Goal: Task Accomplishment & Management: Complete application form

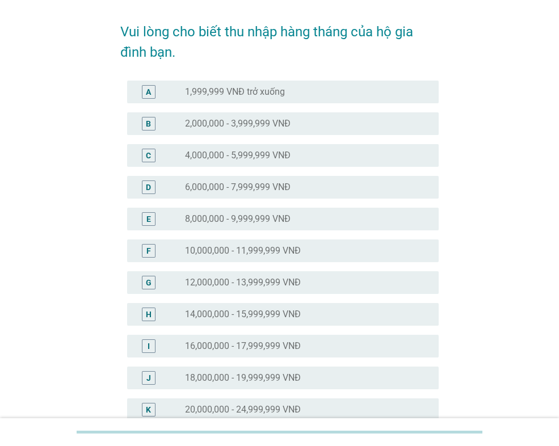
scroll to position [284, 0]
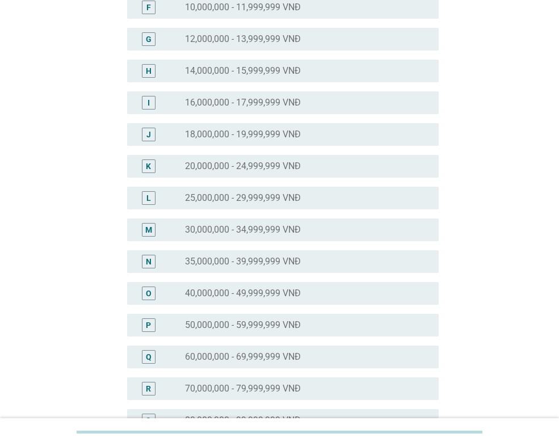
click at [282, 299] on div "radio_button_unchecked 40,000,000 - 49,999,999 VNĐ" at bounding box center [307, 294] width 245 height 14
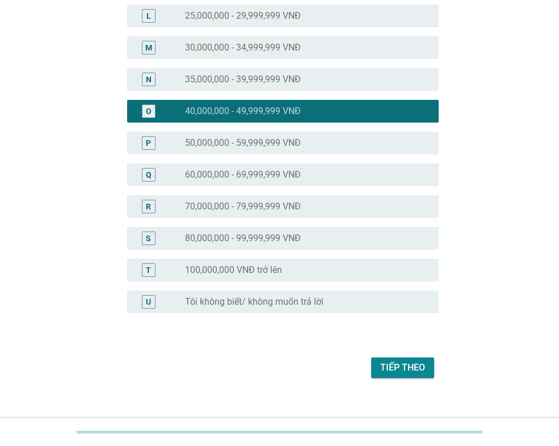
scroll to position [479, 0]
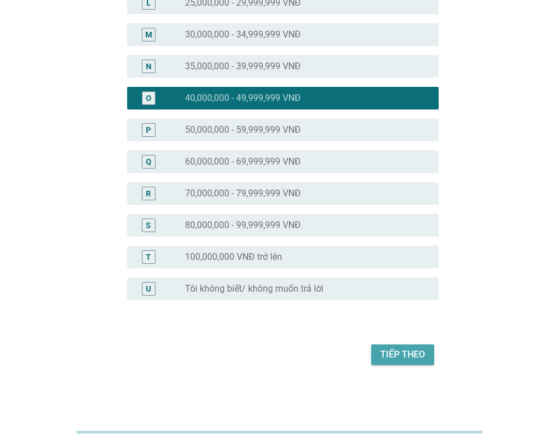
click at [381, 351] on div "Tiếp theo" at bounding box center [402, 355] width 45 height 14
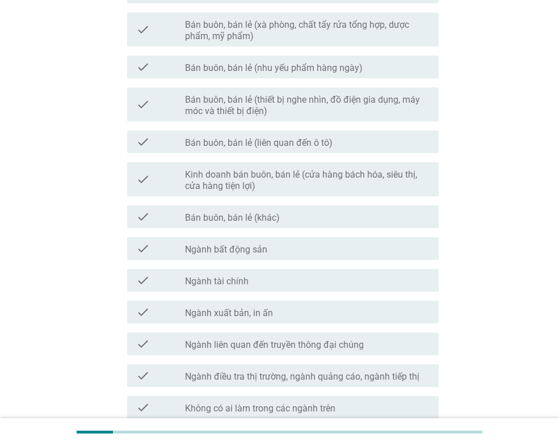
scroll to position [511, 0]
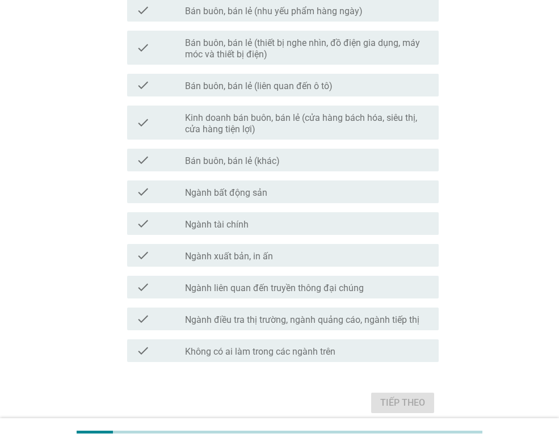
click at [313, 154] on div "check_box_outline_blank Bán buôn, bán lẻ (khác)" at bounding box center [307, 160] width 245 height 14
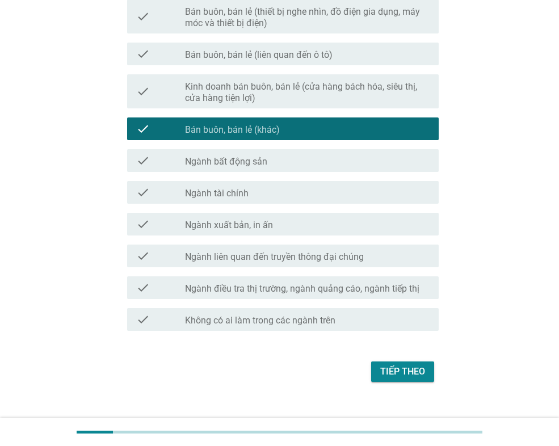
scroll to position [559, 0]
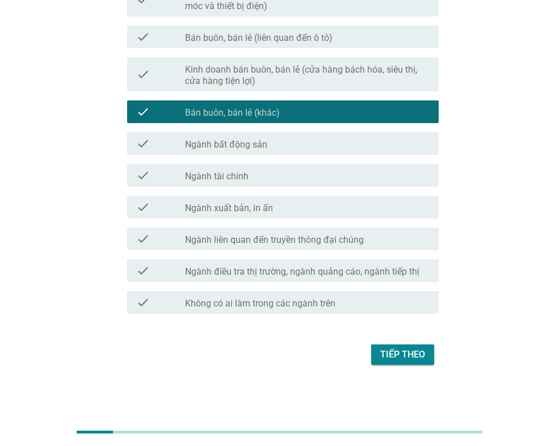
click at [406, 355] on div "Tiếp theo" at bounding box center [402, 355] width 45 height 14
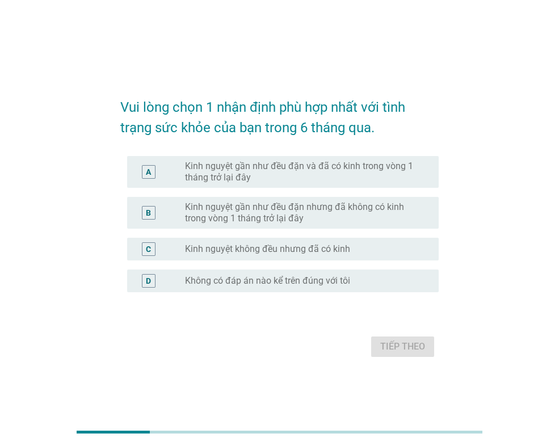
click at [288, 177] on label "Kinh nguyệt gần như đều đặn và đã có kinh trong vòng 1 tháng trở lại đây" at bounding box center [303, 172] width 236 height 23
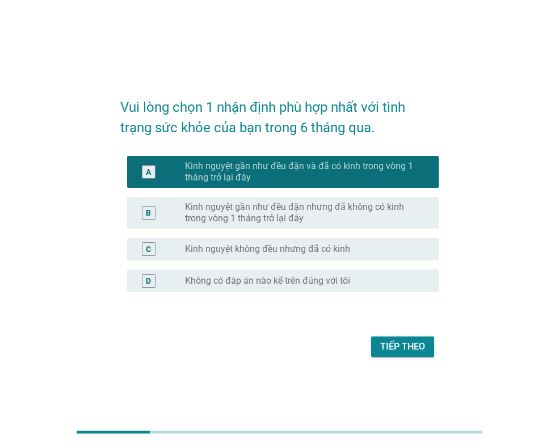
click at [396, 348] on div "Tiếp theo" at bounding box center [402, 347] width 45 height 14
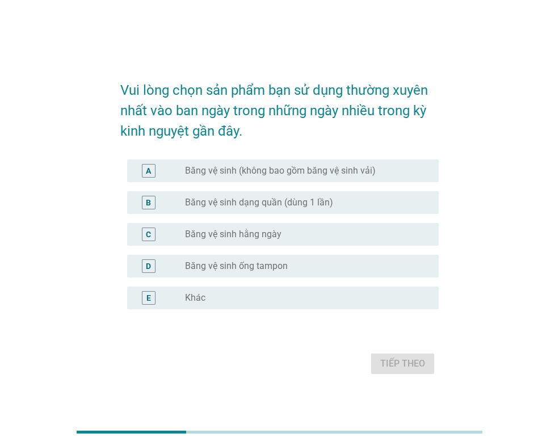
click at [213, 170] on label "Băng vệ sinh (không bao gồm băng vệ sinh vải)" at bounding box center [280, 170] width 191 height 11
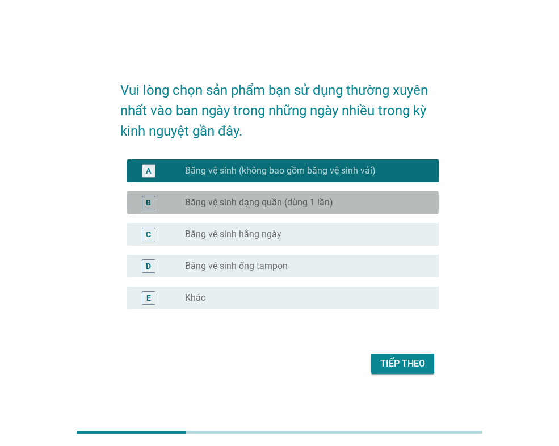
click at [230, 199] on label "Băng vệ sinh dạng quần (dùng 1 lần)" at bounding box center [259, 202] width 148 height 11
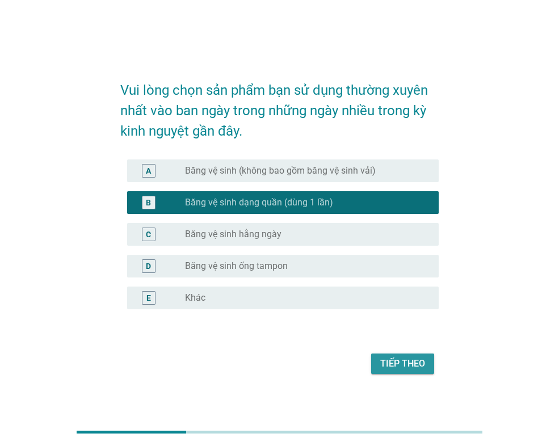
click at [408, 362] on div "Tiếp theo" at bounding box center [402, 364] width 45 height 14
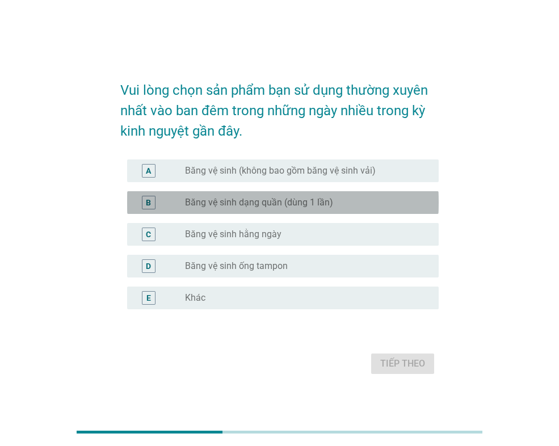
click at [247, 207] on label "Băng vệ sinh dạng quần (dùng 1 lần)" at bounding box center [259, 202] width 148 height 11
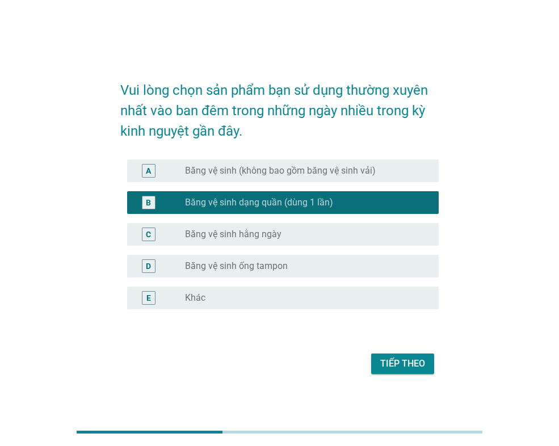
click at [411, 363] on div "Tiếp theo" at bounding box center [402, 364] width 45 height 14
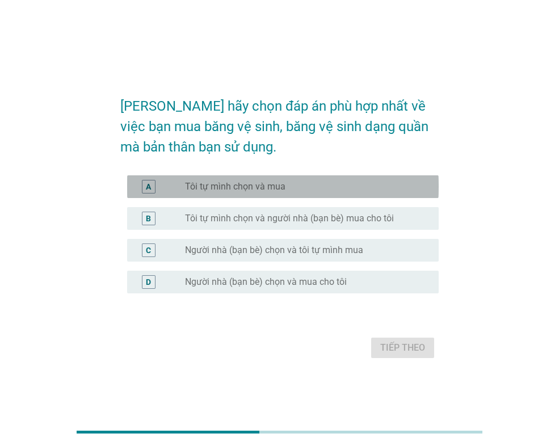
click at [283, 187] on label "Tôi tự mình chọn và mua" at bounding box center [235, 186] width 101 height 11
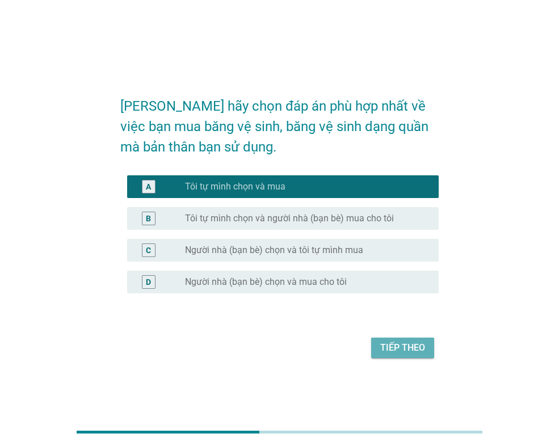
click at [383, 349] on div "Tiếp theo" at bounding box center [402, 348] width 45 height 14
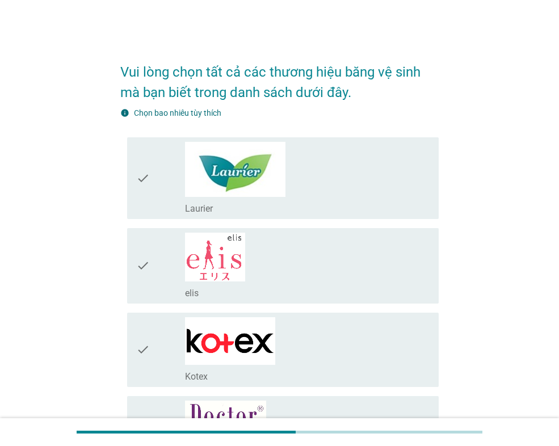
click at [336, 183] on div "check_box_outline_blank Laurier" at bounding box center [307, 178] width 245 height 73
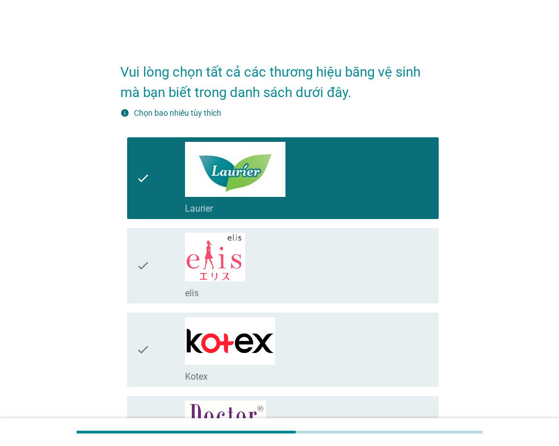
click at [338, 338] on div "check_box_outline_blank Kotex" at bounding box center [307, 349] width 245 height 65
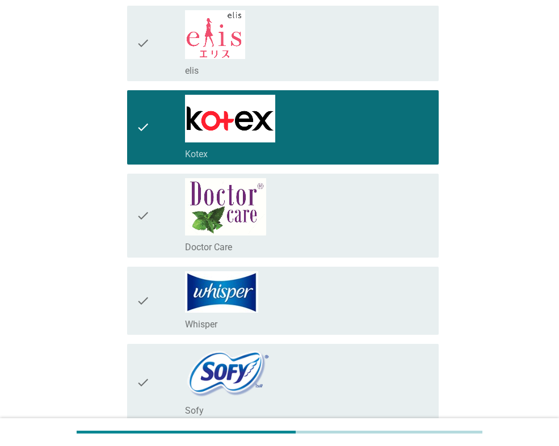
scroll to position [227, 0]
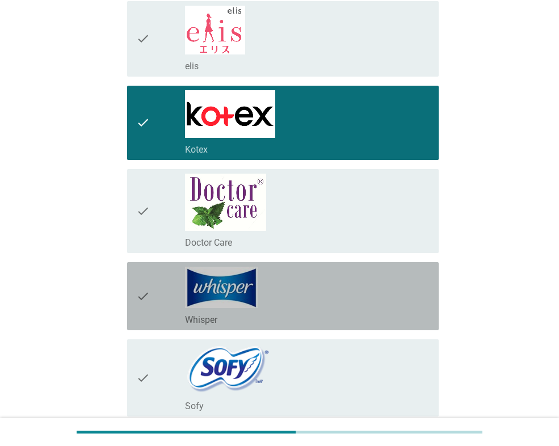
click at [337, 304] on div "check_box_outline_blank Whisper" at bounding box center [307, 296] width 245 height 59
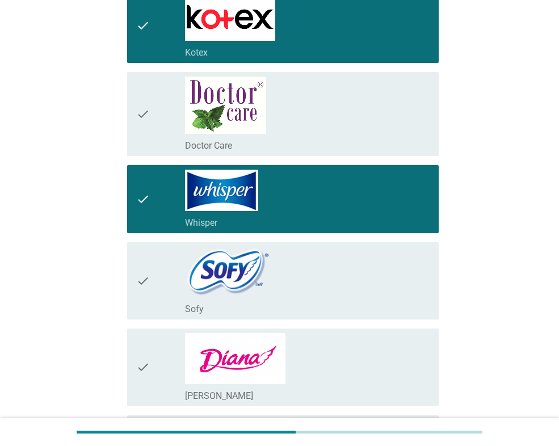
scroll to position [341, 0]
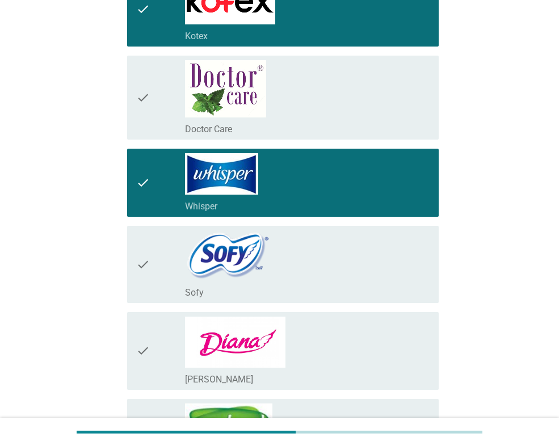
click at [344, 283] on div "check_box_outline_blank Sofy" at bounding box center [307, 265] width 245 height 68
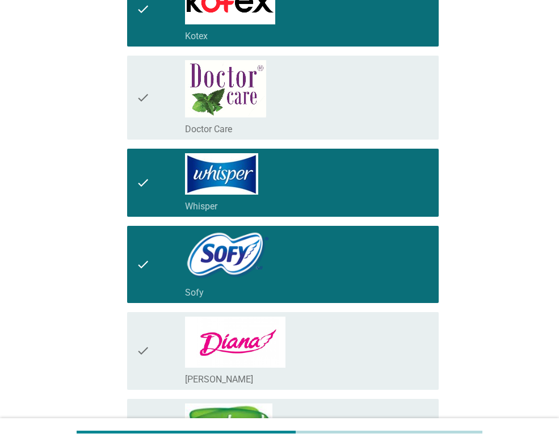
click at [337, 335] on div "check_box_outline_blank [PERSON_NAME]" at bounding box center [307, 351] width 245 height 69
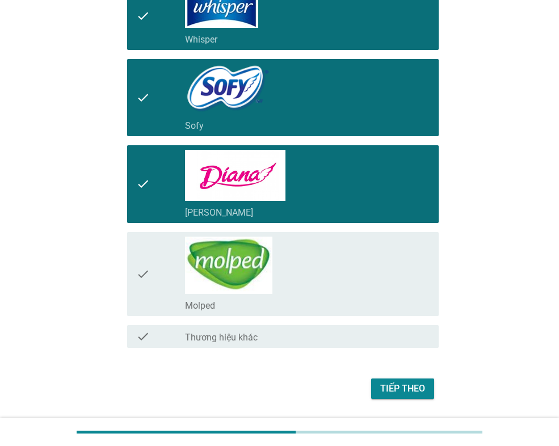
scroll to position [511, 0]
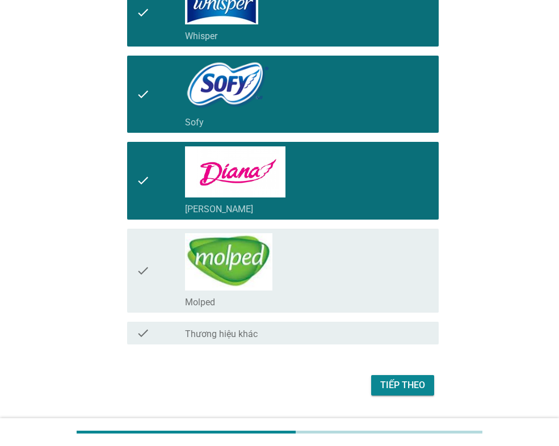
click at [399, 385] on div "Tiếp theo" at bounding box center [402, 386] width 45 height 14
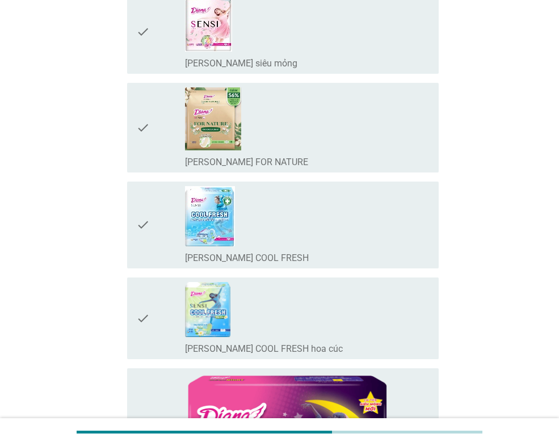
scroll to position [0, 0]
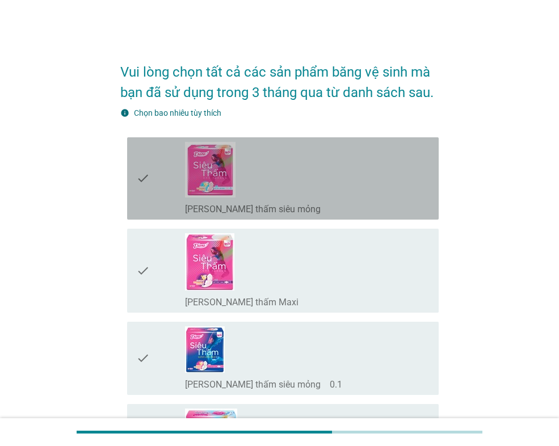
click at [305, 198] on div "check_box_outline_blank [PERSON_NAME] thấm siêu mỏng" at bounding box center [307, 178] width 245 height 73
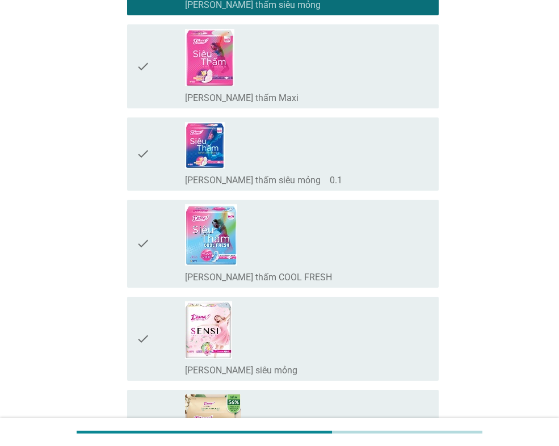
scroll to position [227, 0]
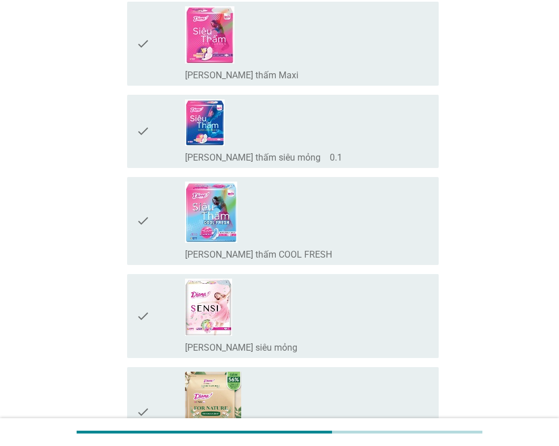
click at [301, 238] on div "check_box_outline_blank [PERSON_NAME] thấm COOL FRESH" at bounding box center [307, 221] width 245 height 79
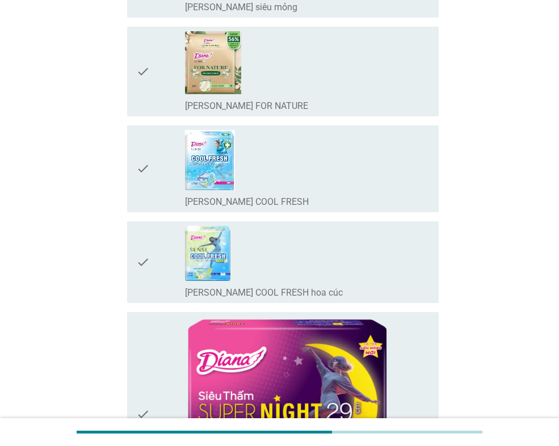
scroll to position [681, 0]
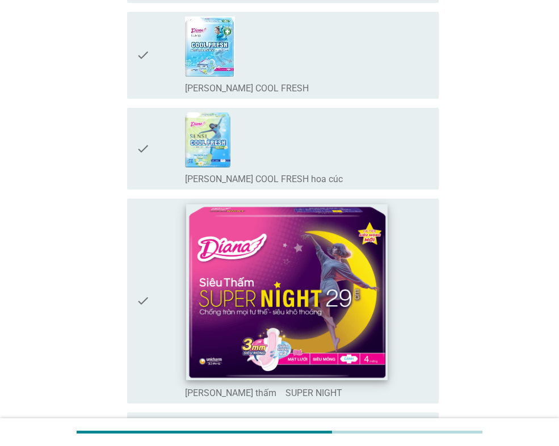
click at [303, 262] on img at bounding box center [287, 292] width 202 height 177
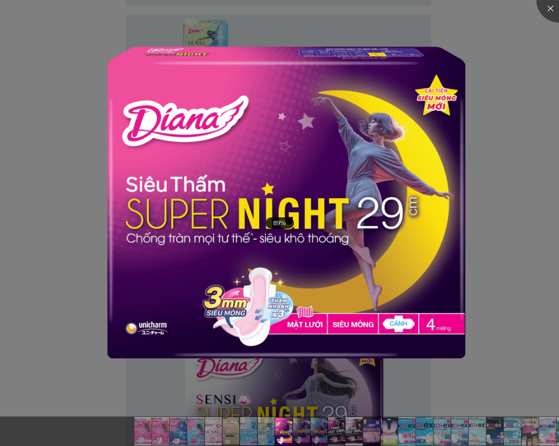
scroll to position [908, 0]
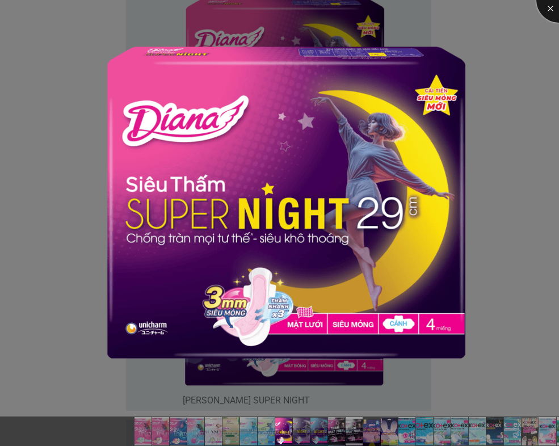
drag, startPoint x: 547, startPoint y: 15, endPoint x: 529, endPoint y: 41, distance: 32.6
click at [545, 16] on div at bounding box center [559, -1] width 45 height 45
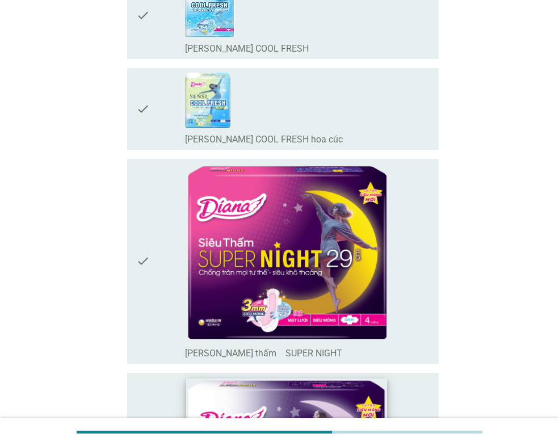
scroll to position [795, 0]
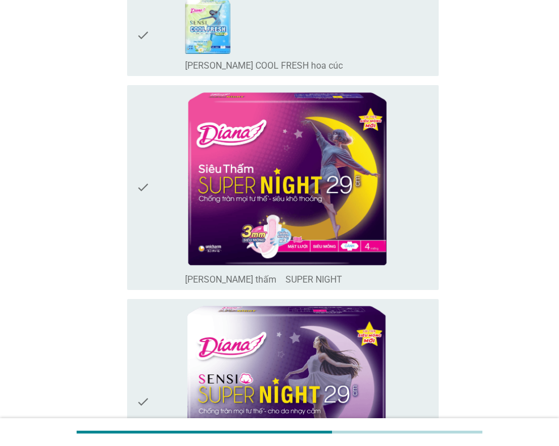
click at [421, 225] on div "check_box_outline_blank [PERSON_NAME] thấm　SUPER NIGHT" at bounding box center [307, 188] width 245 height 196
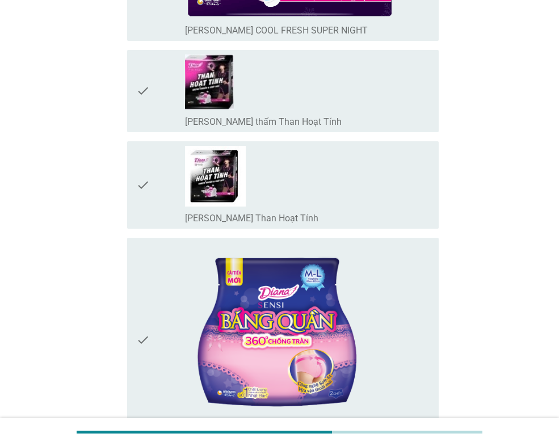
scroll to position [1476, 0]
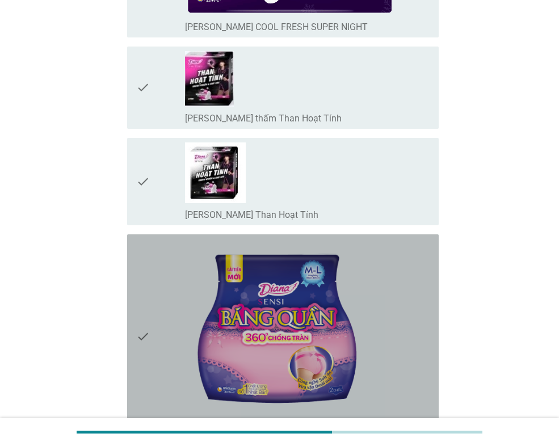
click at [410, 330] on div "check_box_outline_blank [PERSON_NAME] Băng Quần" at bounding box center [307, 337] width 245 height 196
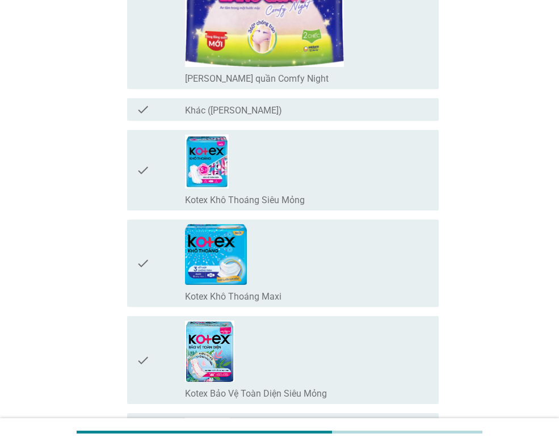
scroll to position [2044, 0]
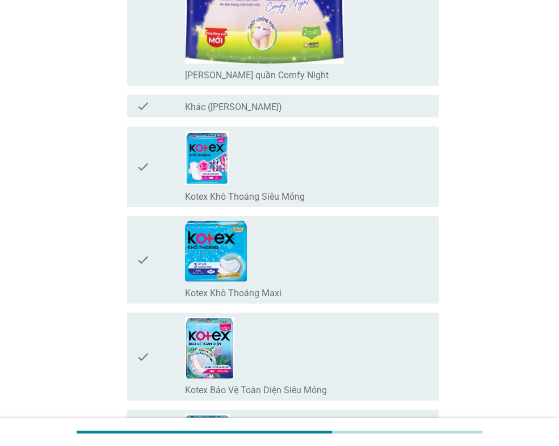
click at [349, 179] on div "check_box_outline_blank Kotex Khô Thoáng Siêu Mỏng" at bounding box center [307, 167] width 245 height 72
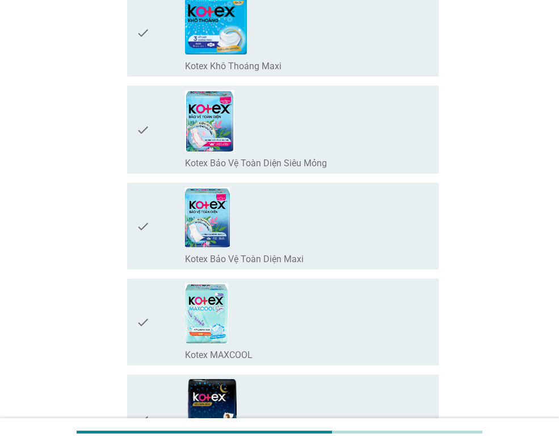
scroll to position [2328, 0]
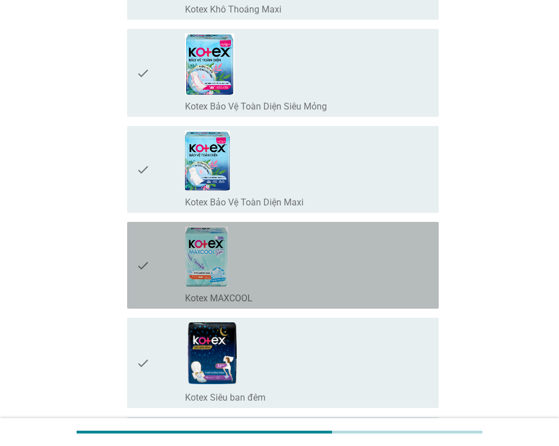
click at [359, 279] on div "check_box_outline_blank Kotex MAXCOOL" at bounding box center [307, 266] width 245 height 78
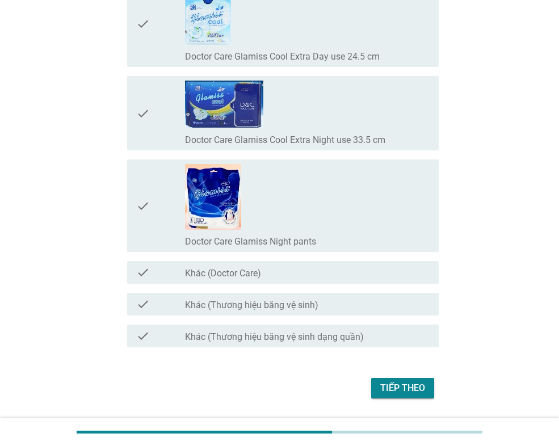
scroll to position [9833, 0]
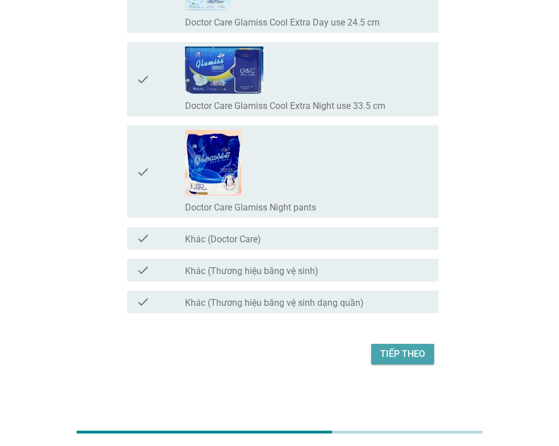
click at [394, 362] on button "Tiếp theo" at bounding box center [402, 354] width 63 height 20
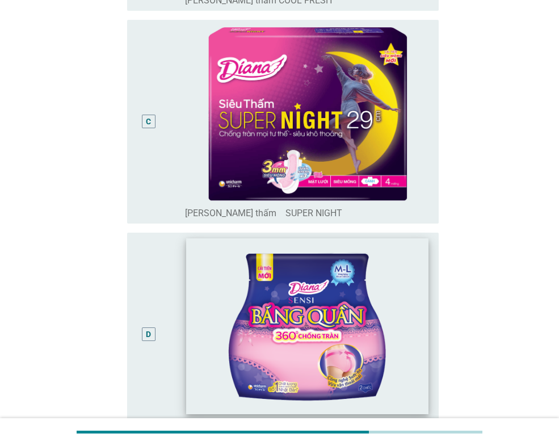
scroll to position [625, 0]
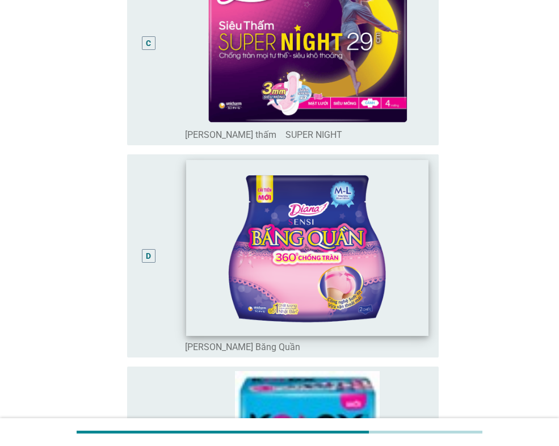
click at [409, 261] on img at bounding box center [307, 248] width 242 height 177
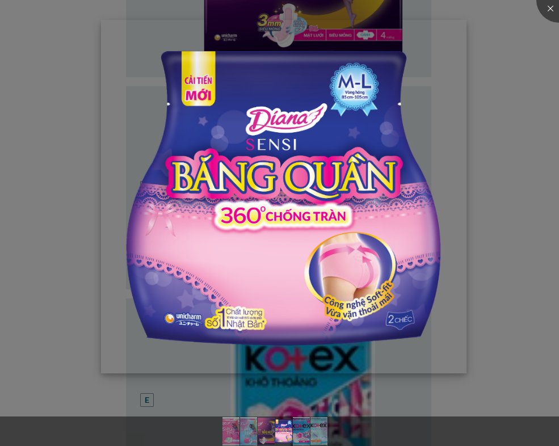
scroll to position [795, 0]
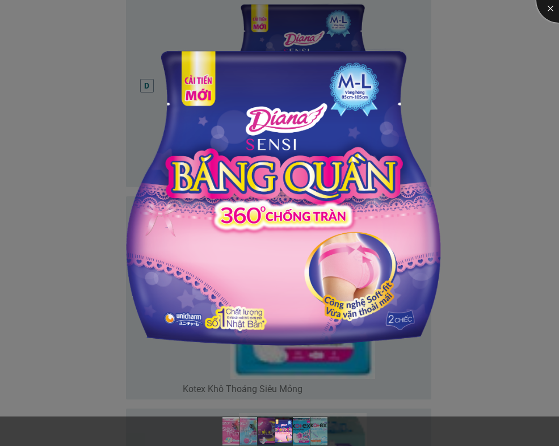
click at [545, 8] on div at bounding box center [559, -1] width 45 height 45
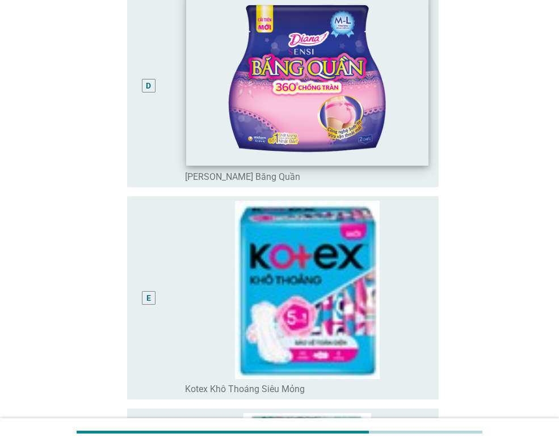
click at [415, 159] on img at bounding box center [307, 77] width 242 height 177
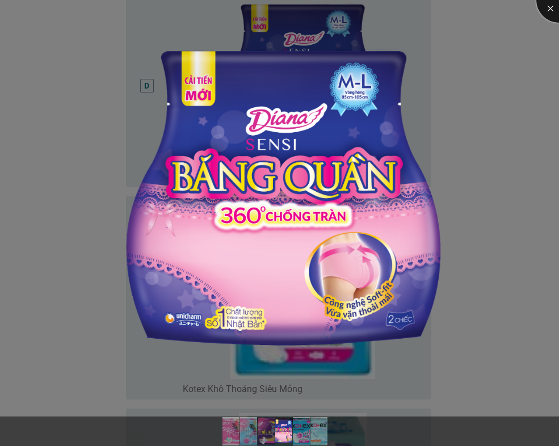
click at [542, 10] on div at bounding box center [559, -1] width 45 height 45
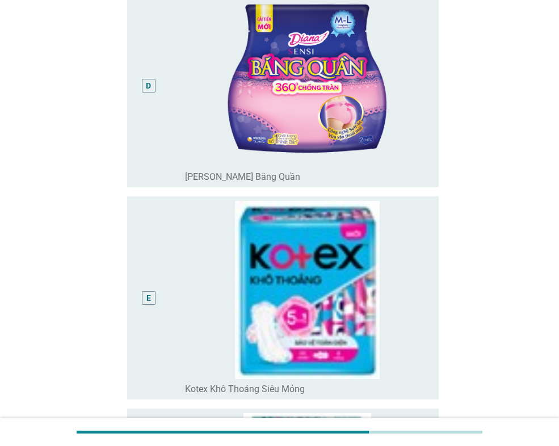
click at [146, 80] on div "D" at bounding box center [148, 85] width 5 height 12
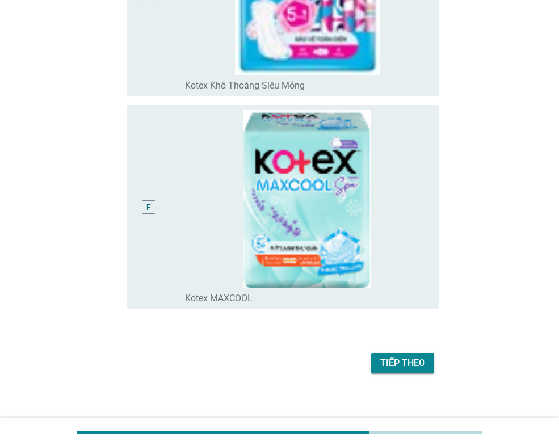
scroll to position [1107, 0]
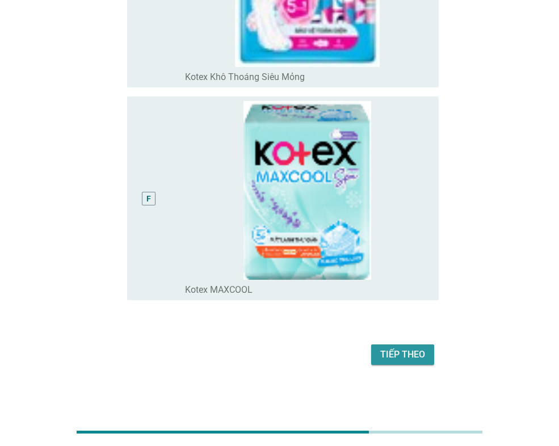
click at [412, 354] on div "Tiếp theo" at bounding box center [402, 355] width 45 height 14
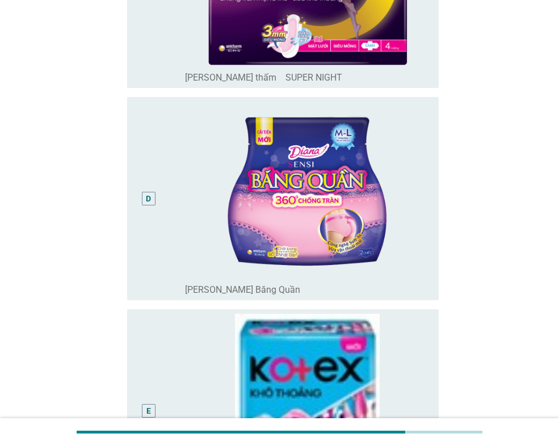
scroll to position [795, 0]
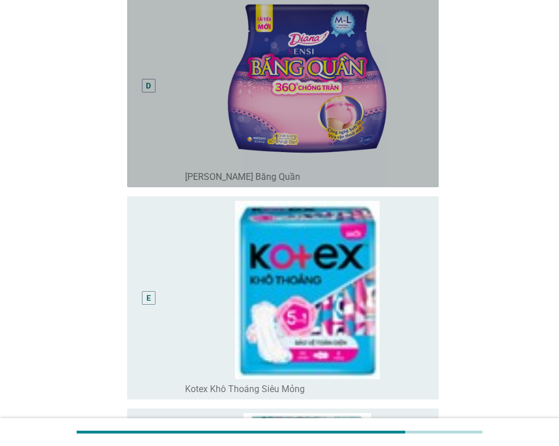
click at [148, 91] on div "D" at bounding box center [148, 85] width 5 height 12
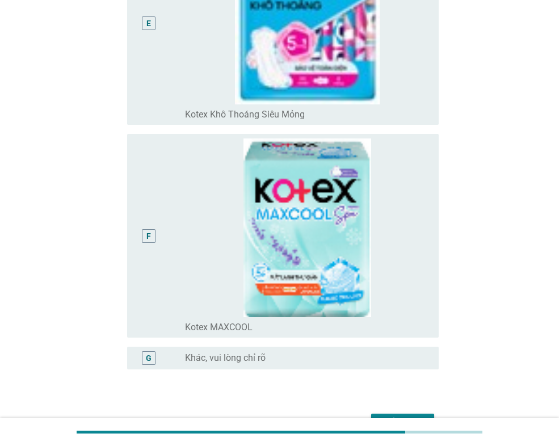
scroll to position [1139, 0]
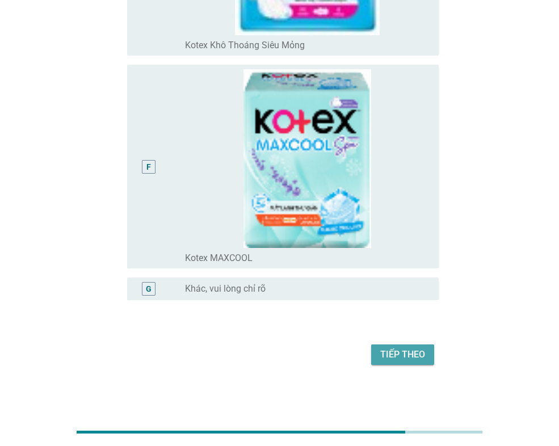
click at [382, 351] on div "Tiếp theo" at bounding box center [402, 355] width 45 height 14
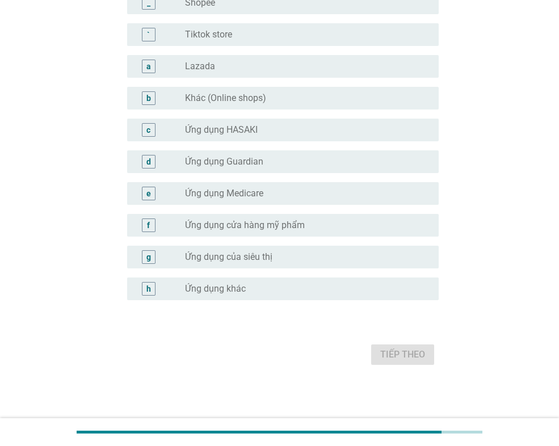
scroll to position [0, 0]
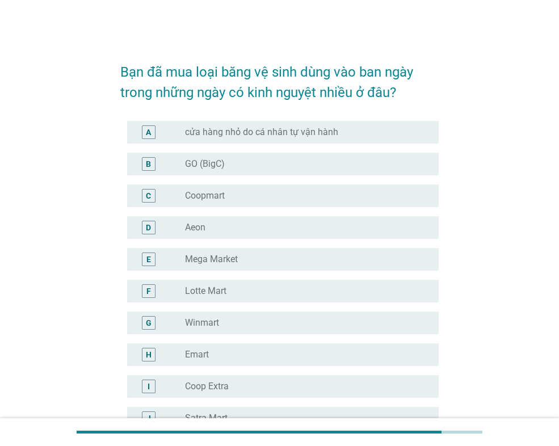
click at [304, 154] on div "B radio_button_unchecked GO (BigC)" at bounding box center [283, 164] width 312 height 23
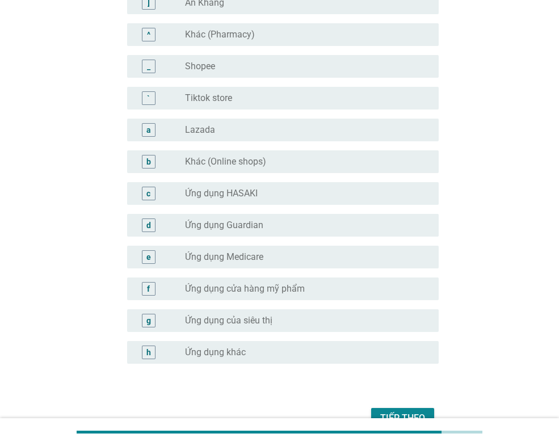
scroll to position [1083, 0]
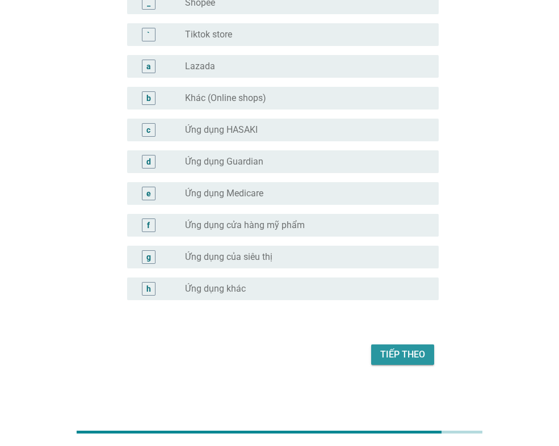
click at [404, 359] on div "Tiếp theo" at bounding box center [402, 355] width 45 height 14
